Goal: Check status: Check status

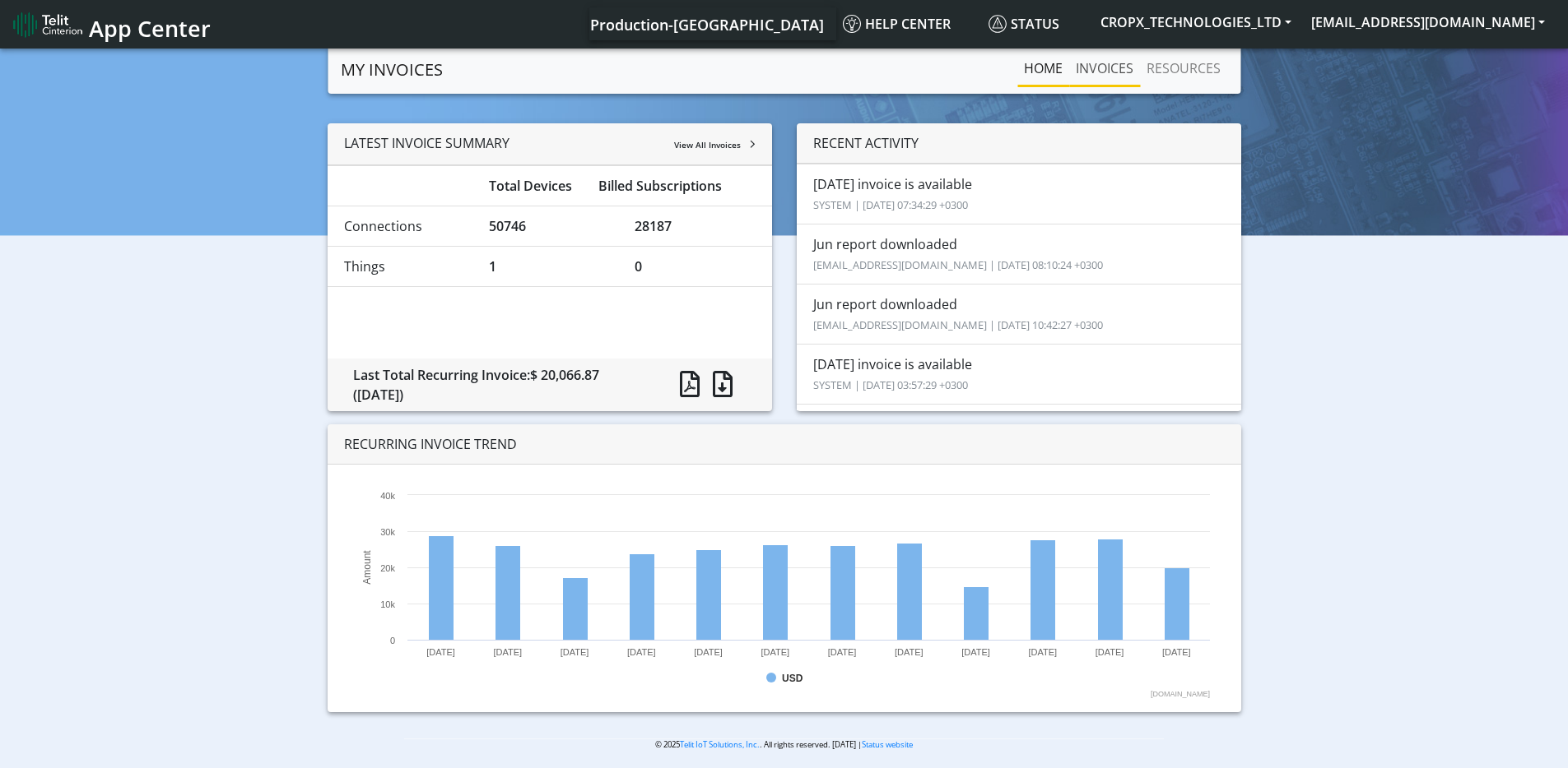
click at [1113, 76] on link "INVOICES" at bounding box center [1104, 68] width 70 height 33
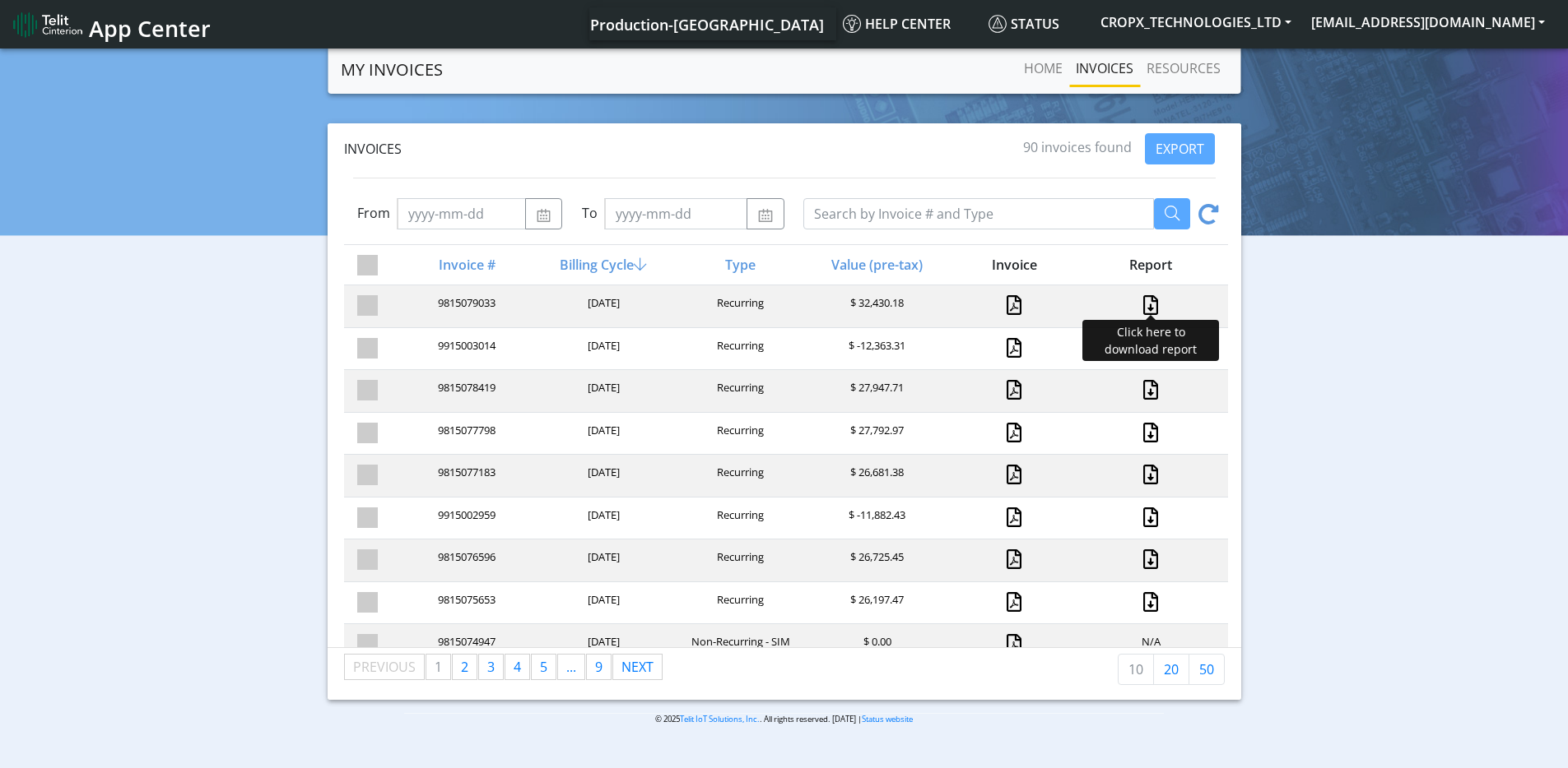
click at [1140, 301] on link at bounding box center [1150, 305] width 21 height 20
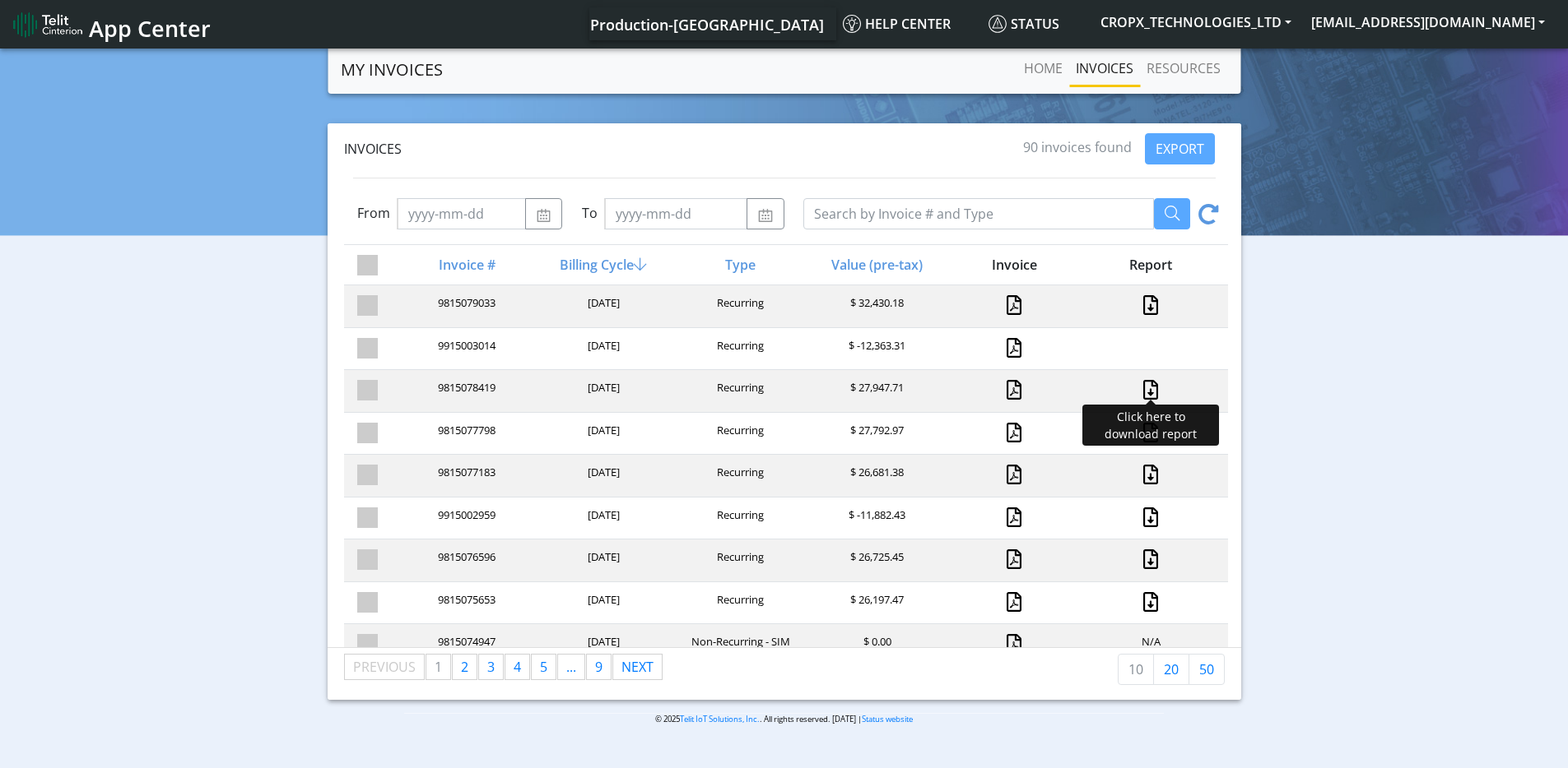
click at [1140, 393] on link at bounding box center [1150, 389] width 21 height 20
